Goal: Navigation & Orientation: Find specific page/section

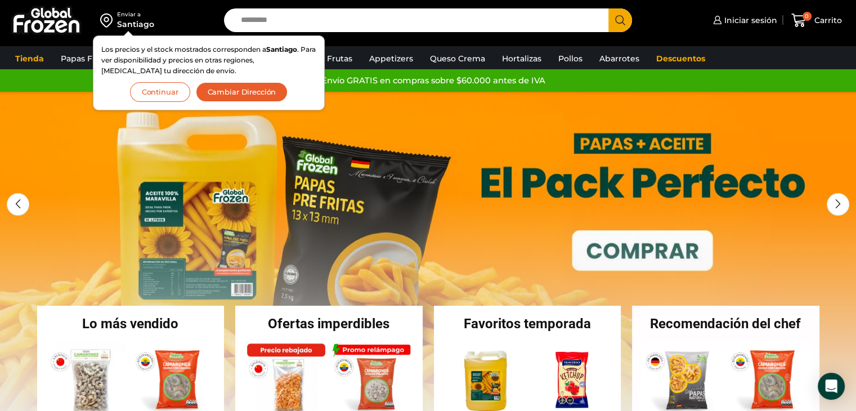
click at [439, 105] on link "1 / 3" at bounding box center [428, 261] width 856 height 338
click at [172, 93] on button "Continuar" at bounding box center [160, 92] width 60 height 20
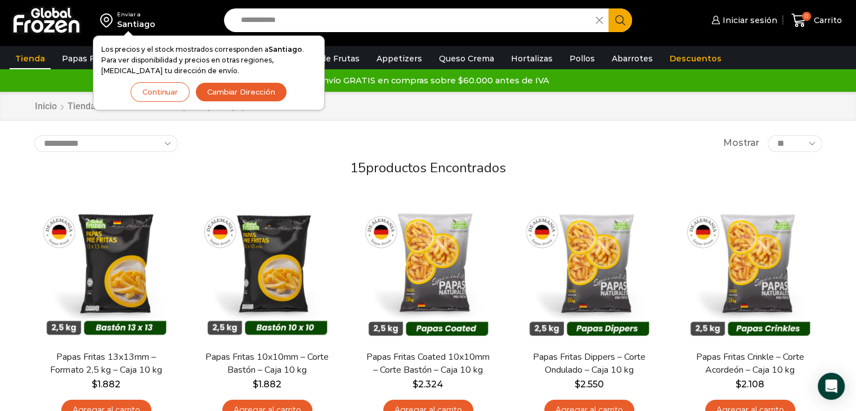
click at [171, 95] on button "Continuar" at bounding box center [160, 92] width 59 height 20
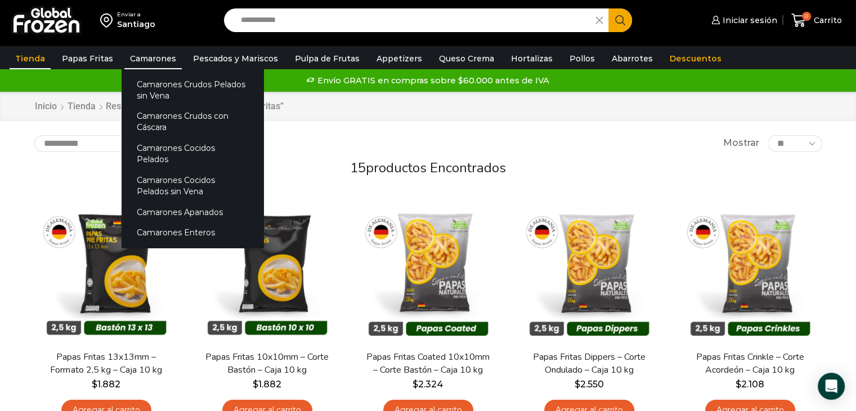
click at [151, 55] on link "Camarones" at bounding box center [152, 58] width 57 height 21
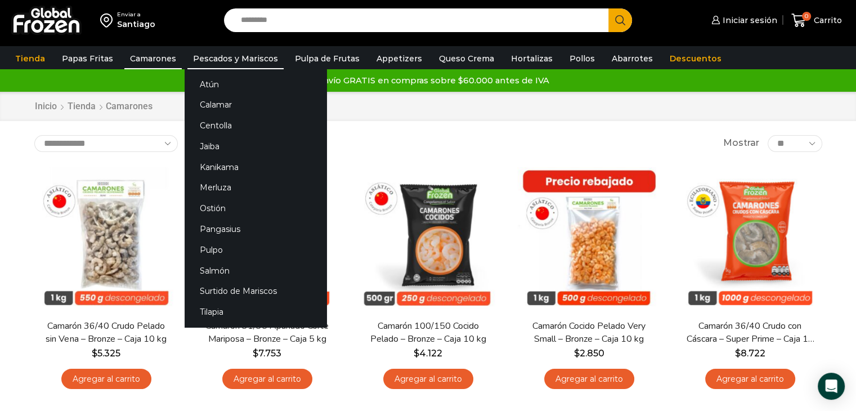
click at [207, 61] on link "Pescados y Mariscos" at bounding box center [235, 58] width 96 height 21
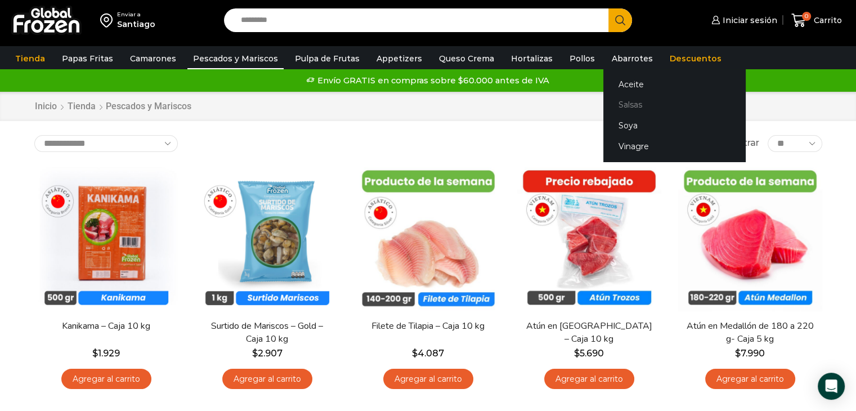
click at [610, 106] on link "Salsas" at bounding box center [674, 105] width 142 height 21
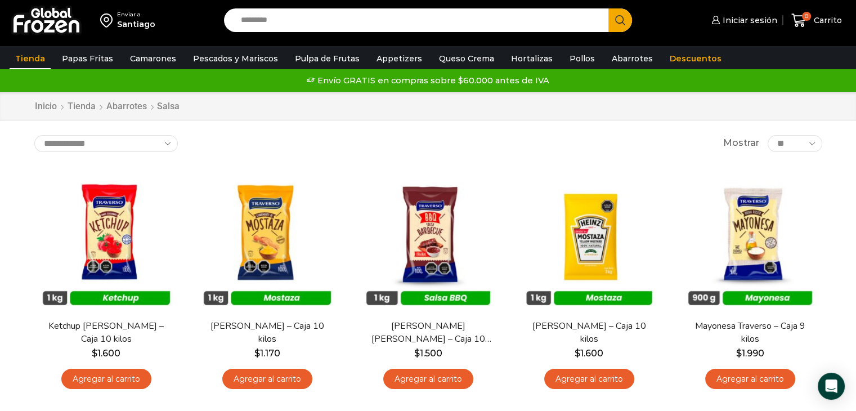
click at [35, 59] on link "Tienda" at bounding box center [30, 58] width 41 height 21
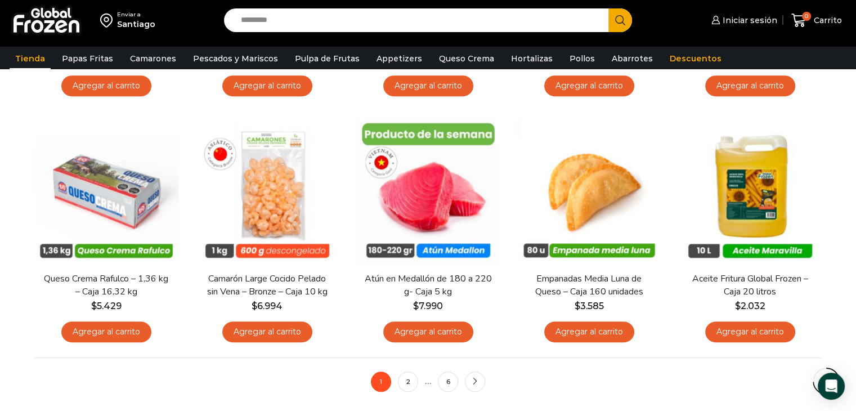
scroll to position [850, 0]
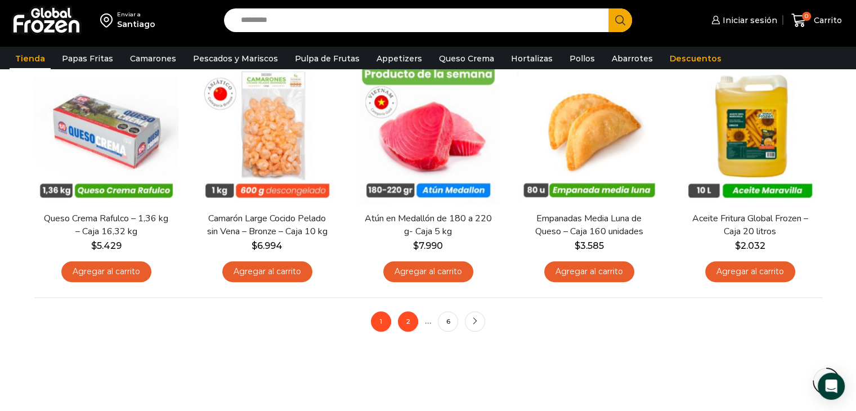
click at [405, 323] on link "2" at bounding box center [408, 321] width 20 height 20
